Goal: Ask a question: Ask a question

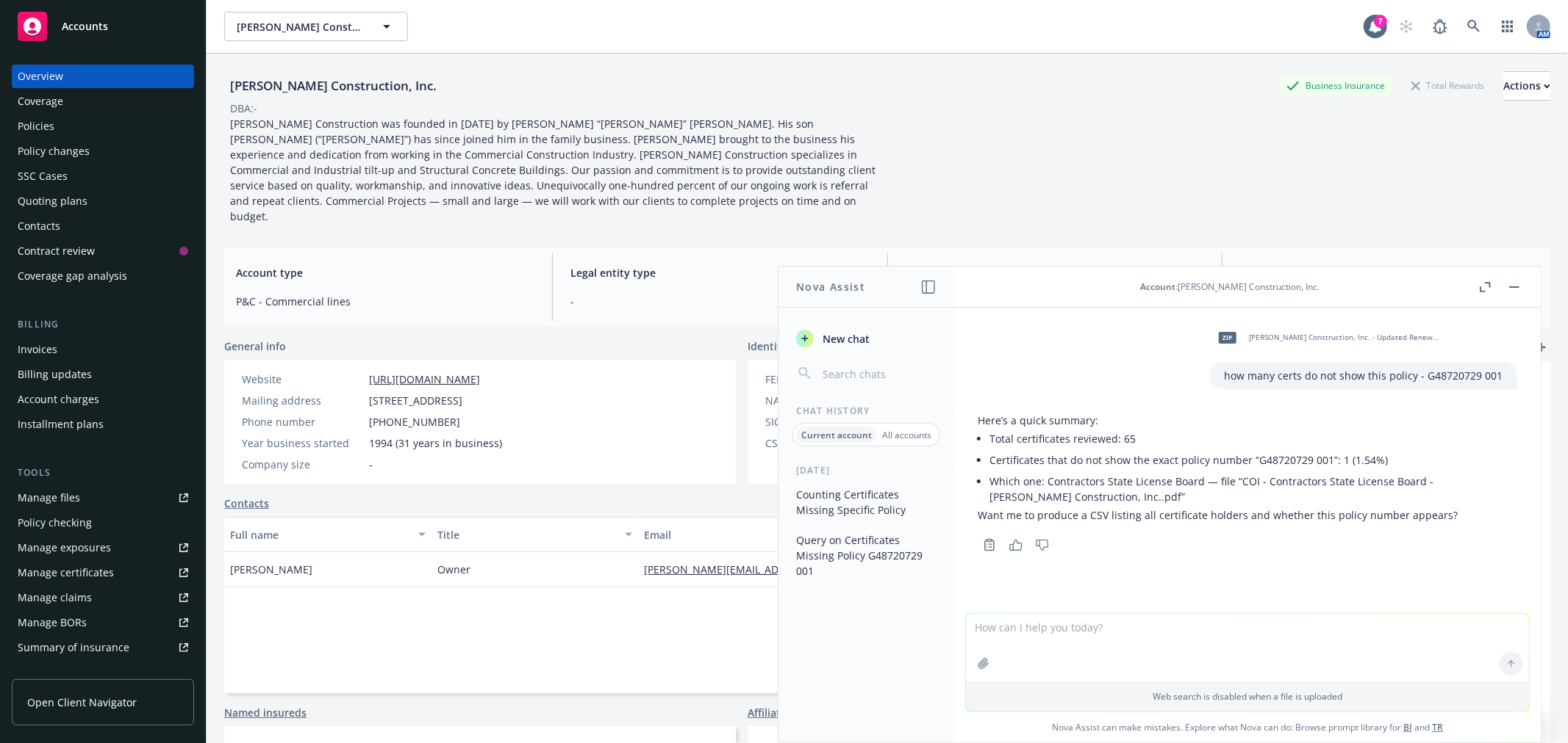
click at [1396, 166] on div "[PERSON_NAME] Construction, Inc. Business Insurance Total Rewards Actions DBA: …" at bounding box center [887, 147] width 1326 height 153
click at [978, 662] on icon "button" at bounding box center [983, 665] width 12 height 12
click at [987, 565] on textarea at bounding box center [1247, 578] width 563 height 67
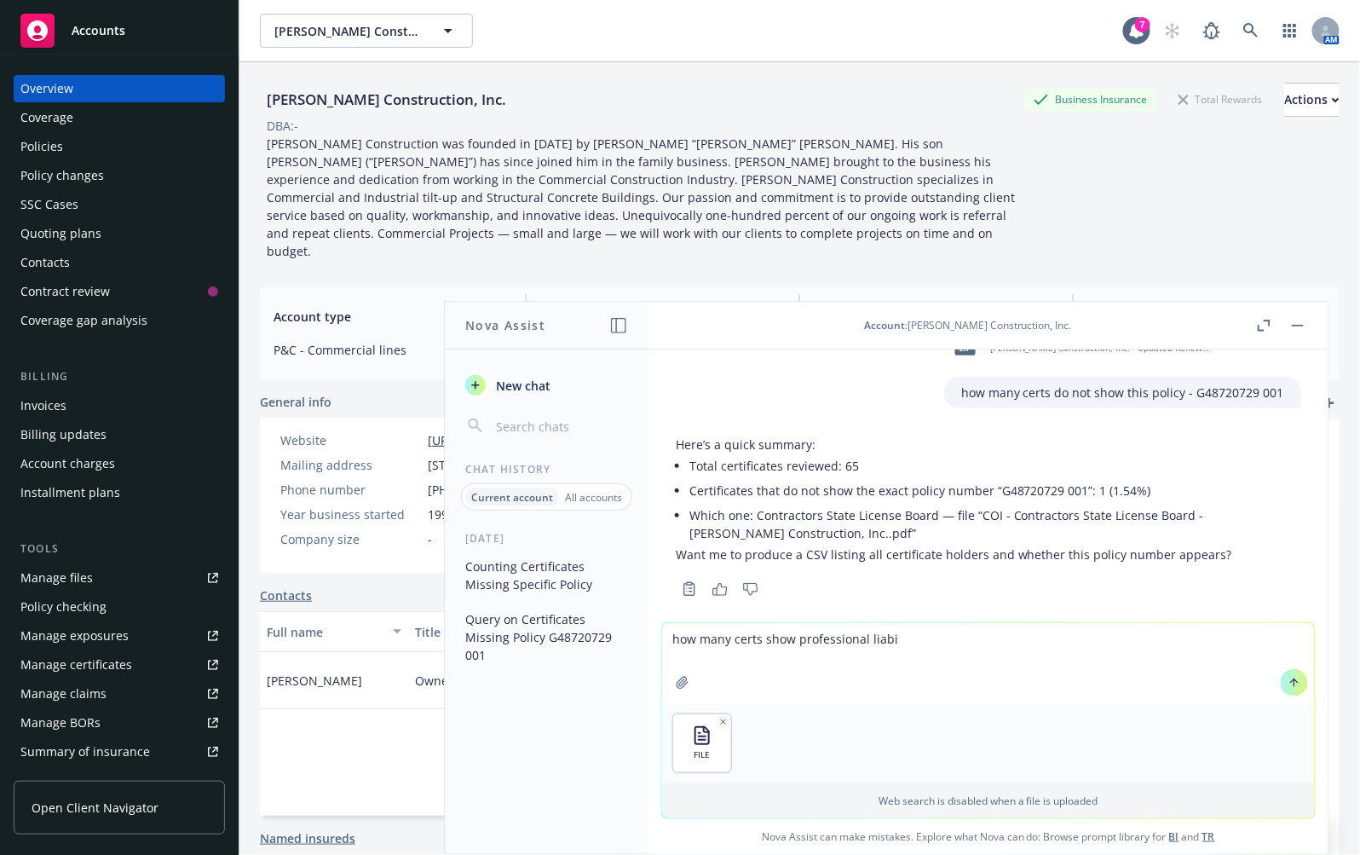
scroll to position [55, 0]
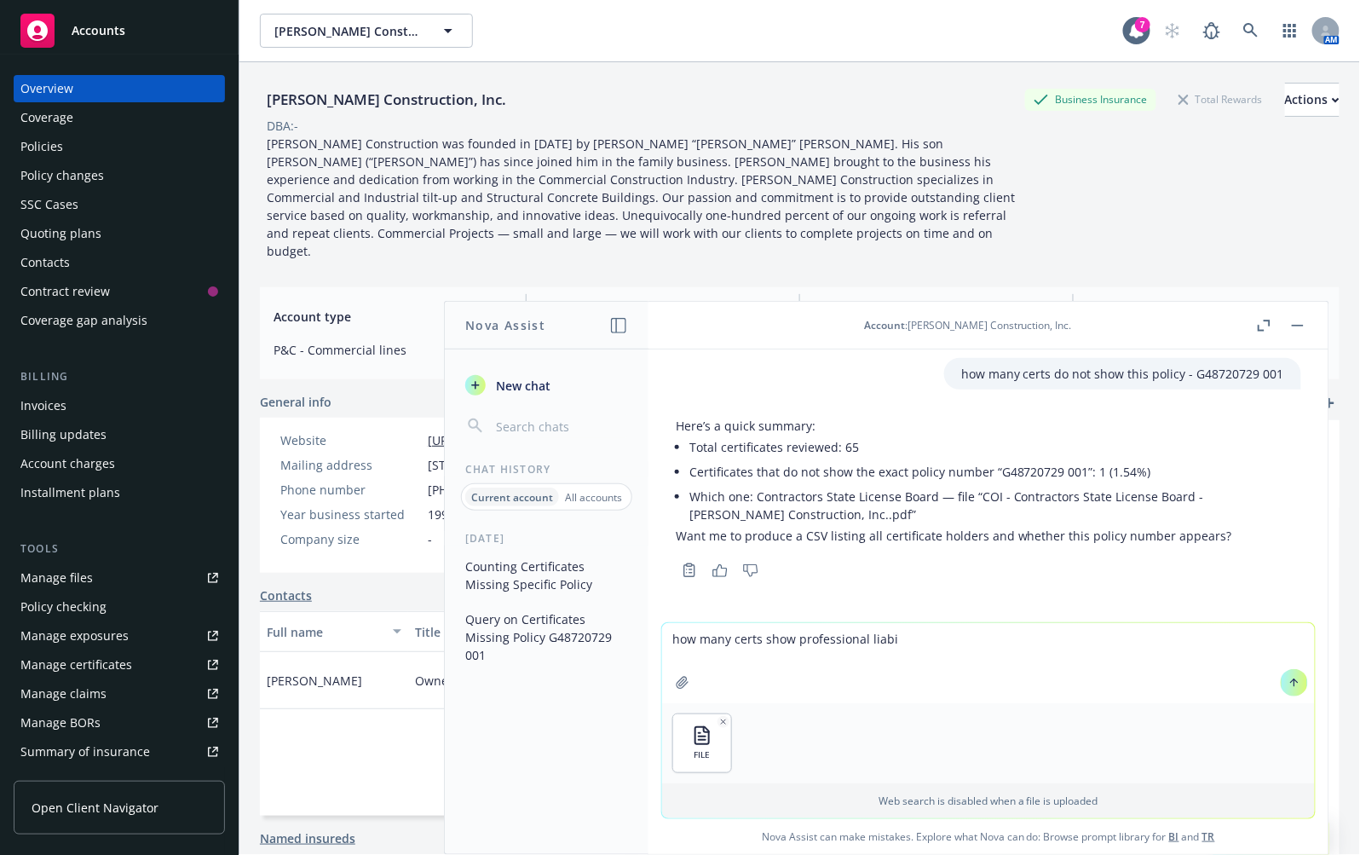
drag, startPoint x: 793, startPoint y: 637, endPoint x: 986, endPoint y: 651, distance: 193.9
click at [924, 644] on textarea "how many certs show professional liabi" at bounding box center [988, 663] width 653 height 80
paste textarea "0310-4146"
type textarea "how many certs show 0310-4146 policy"
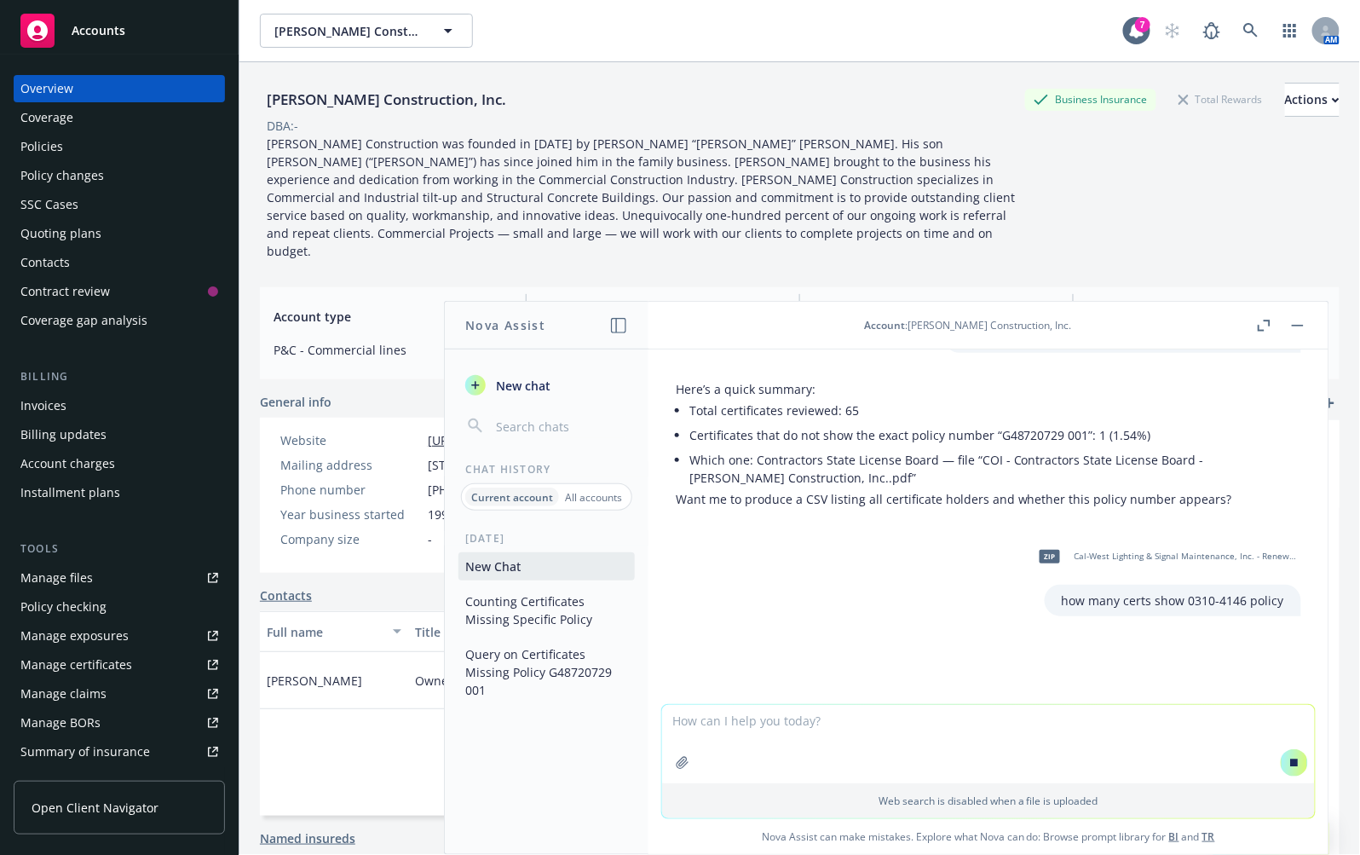
scroll to position [102, 0]
